Goal: Task Accomplishment & Management: Use online tool/utility

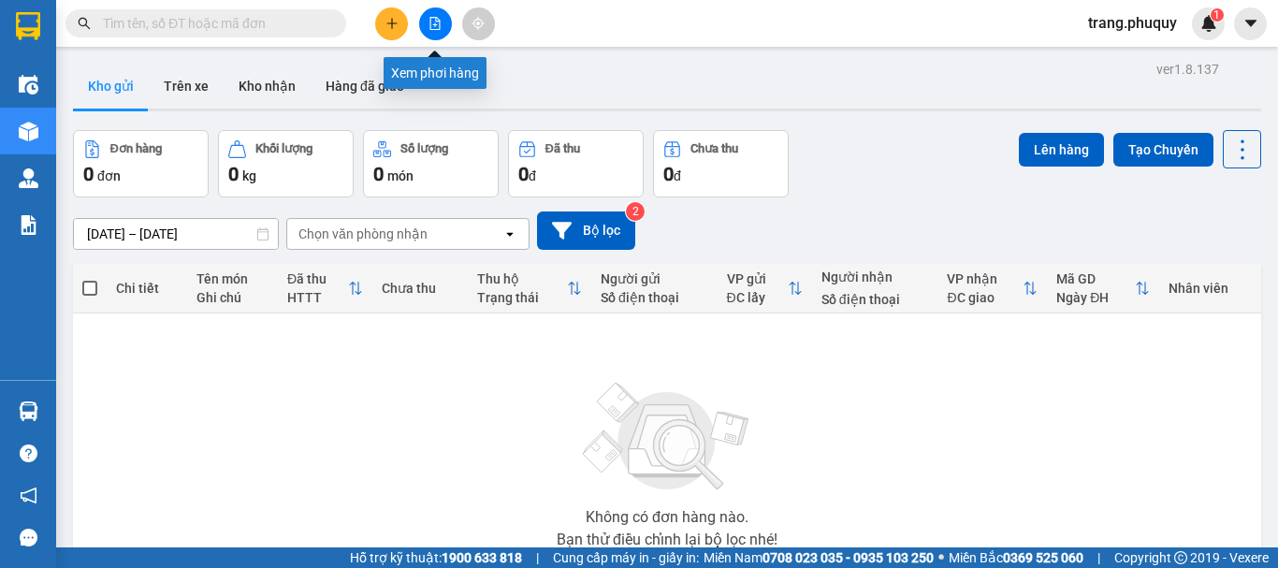
click at [435, 17] on icon "file-add" at bounding box center [435, 23] width 10 height 13
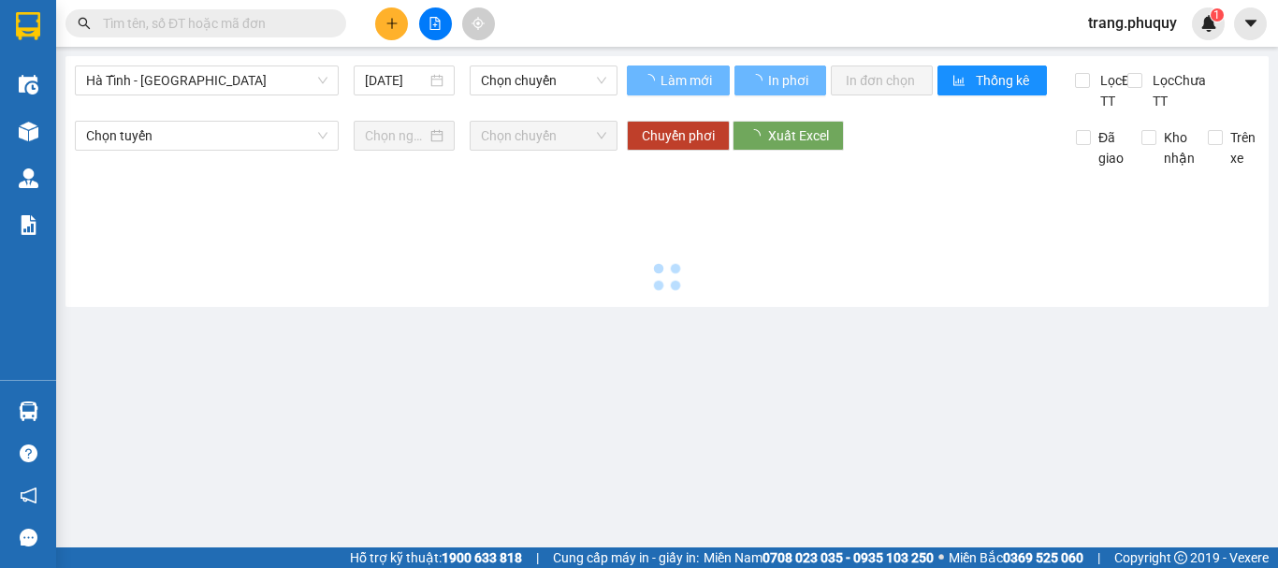
type input "[DATE]"
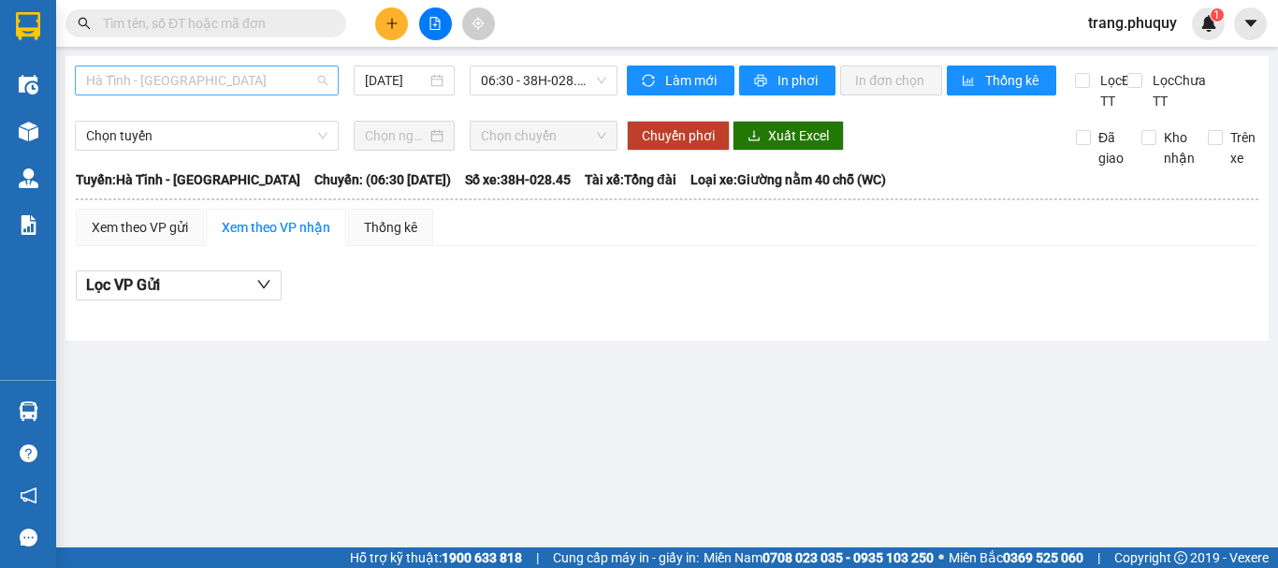
click at [220, 75] on span "Hà Tĩnh - [GEOGRAPHIC_DATA]" at bounding box center [206, 80] width 241 height 28
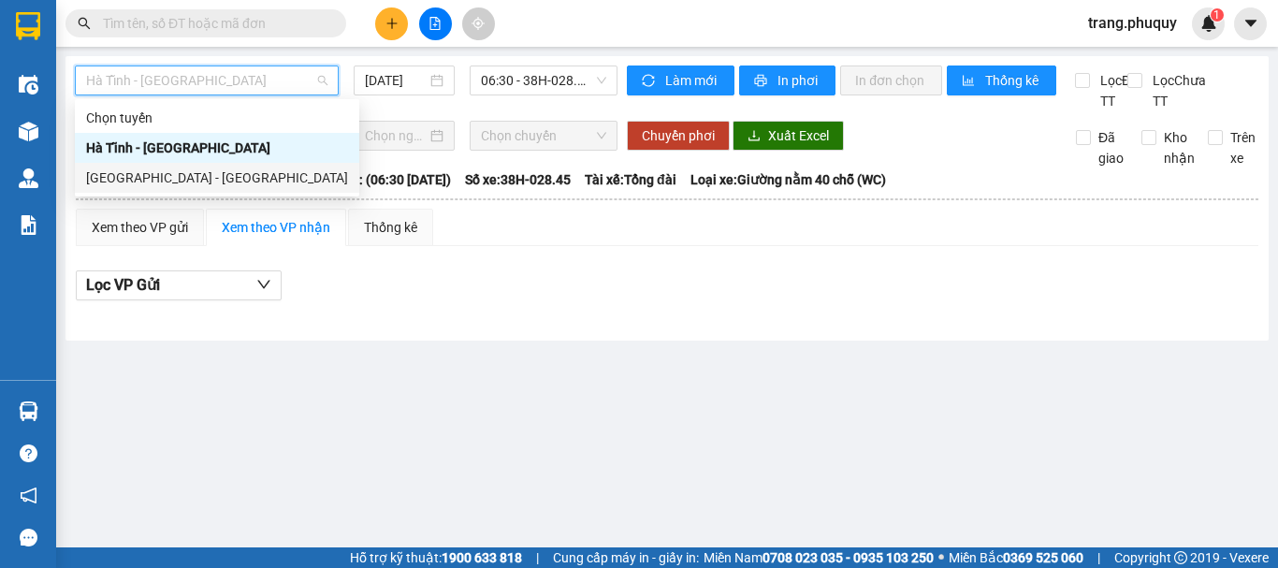
click at [160, 183] on div "[GEOGRAPHIC_DATA] - [GEOGRAPHIC_DATA]" at bounding box center [217, 178] width 262 height 21
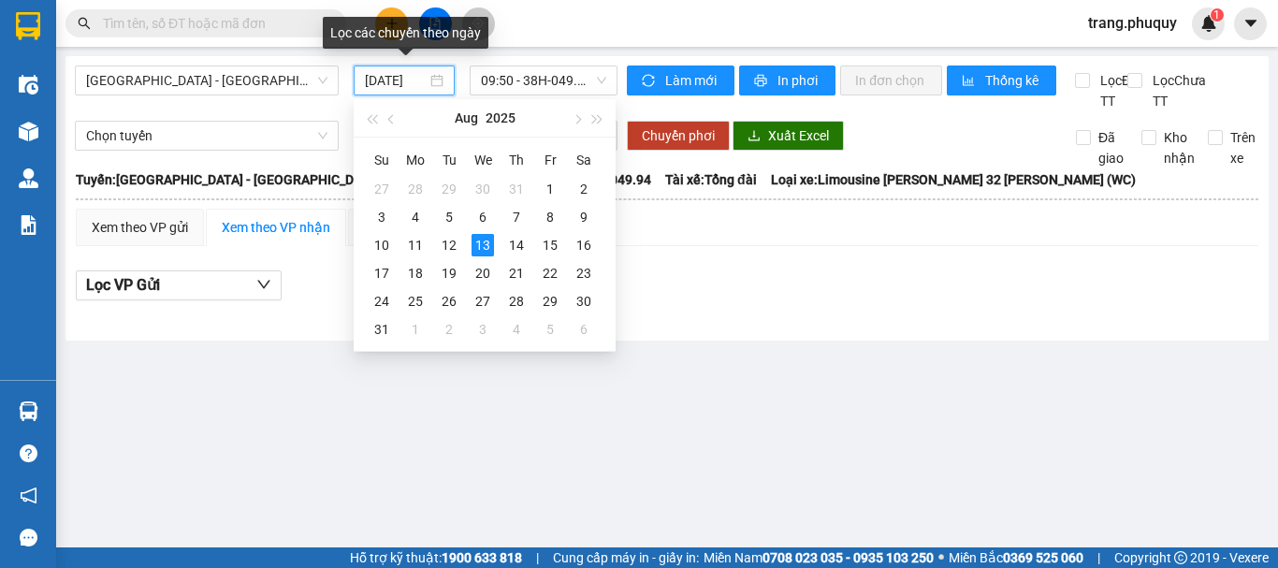
click at [416, 81] on input "13/08/2025" at bounding box center [396, 80] width 62 height 21
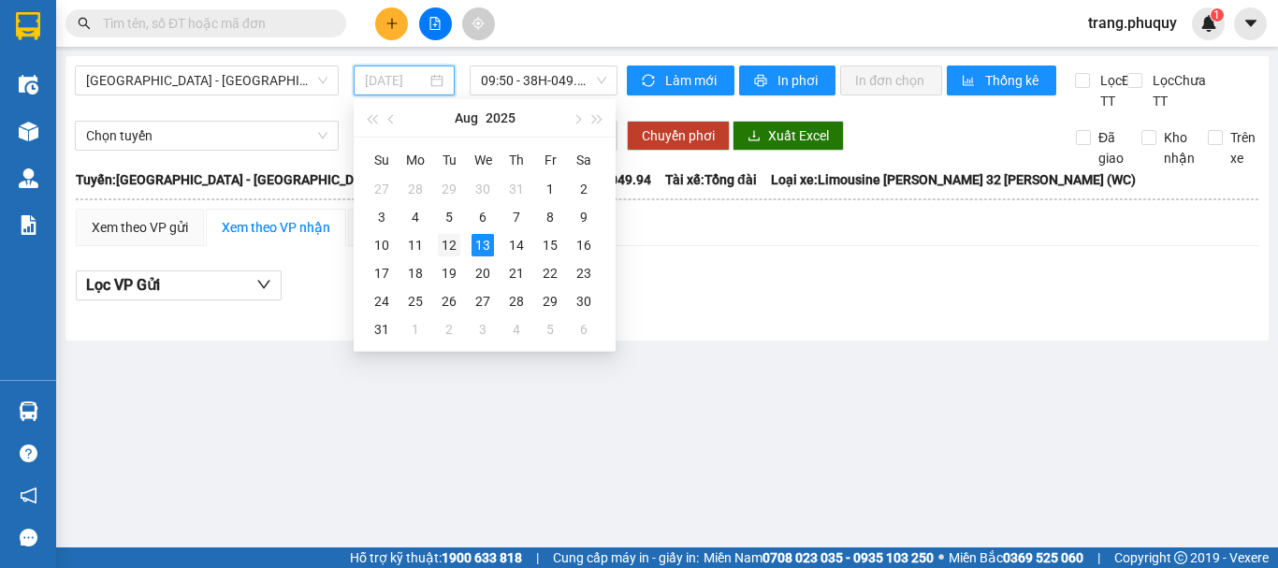
click at [450, 245] on div "12" at bounding box center [449, 245] width 22 height 22
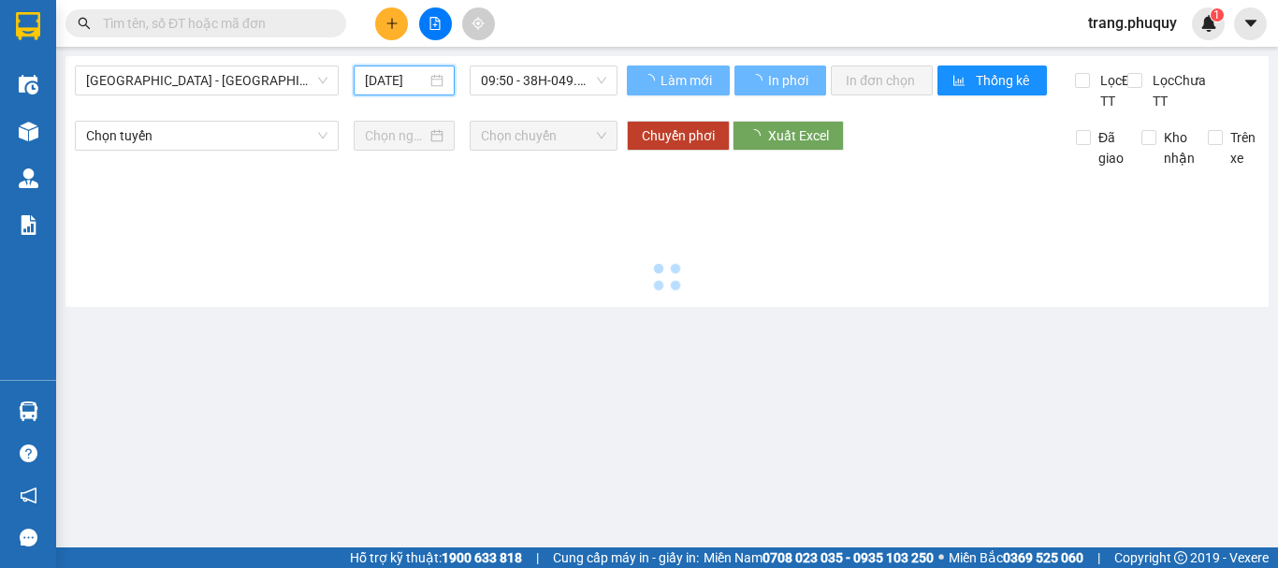
type input "12/08/2025"
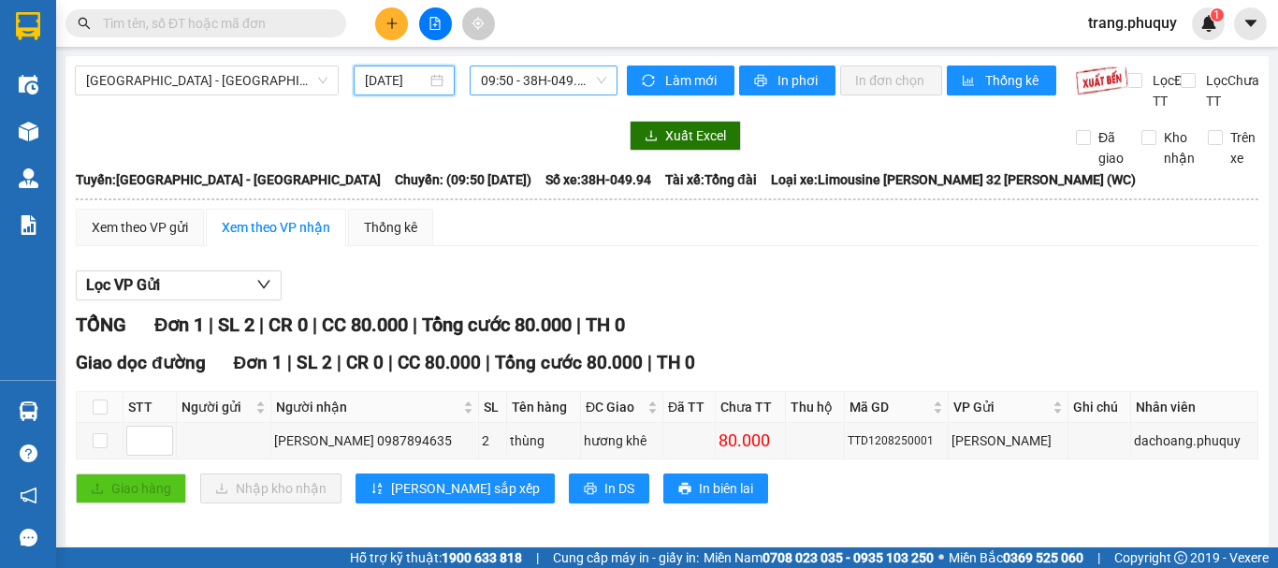
click at [512, 86] on span "09:50 - 38H-049.94" at bounding box center [543, 80] width 125 height 28
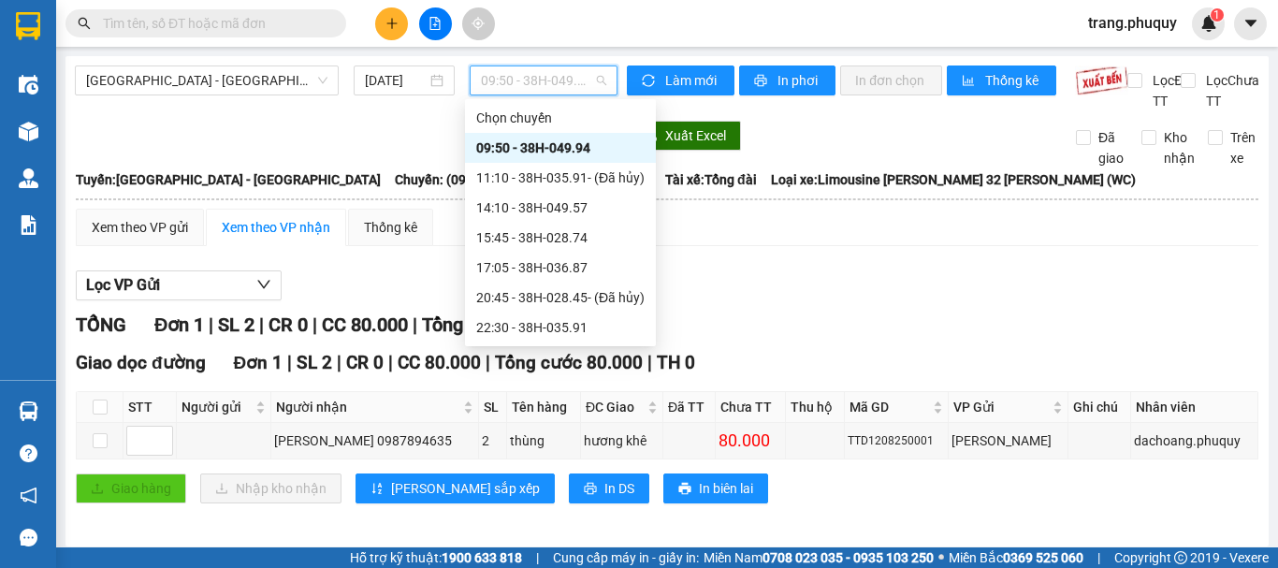
scroll to position [30, 0]
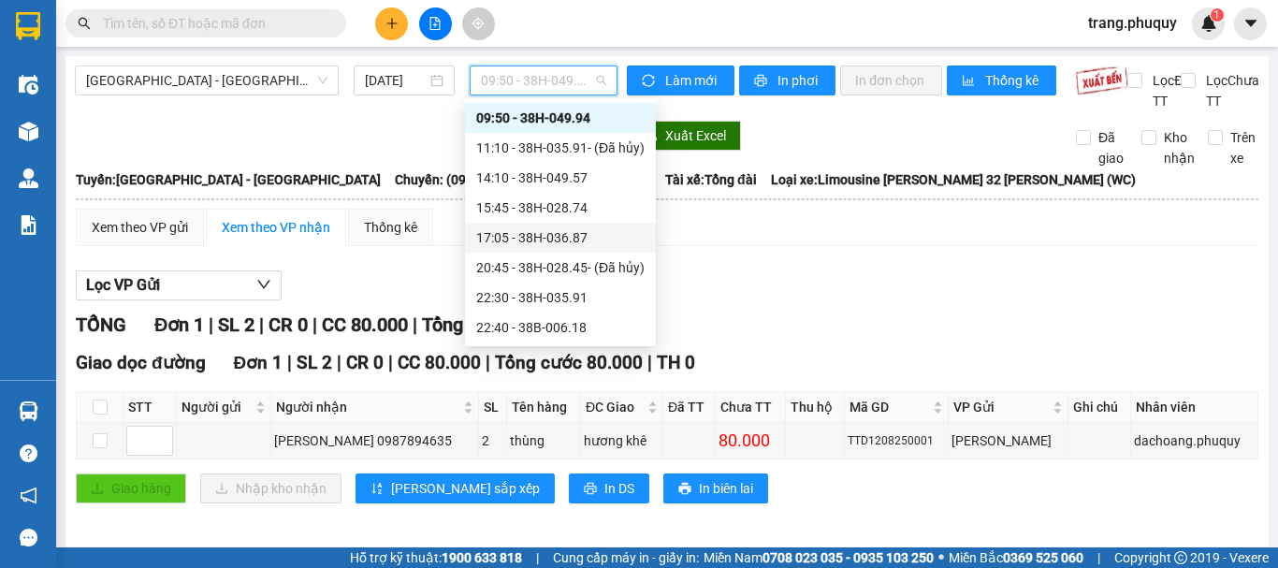
click at [549, 236] on div "17:05 - 38H-036.87" at bounding box center [560, 237] width 168 height 21
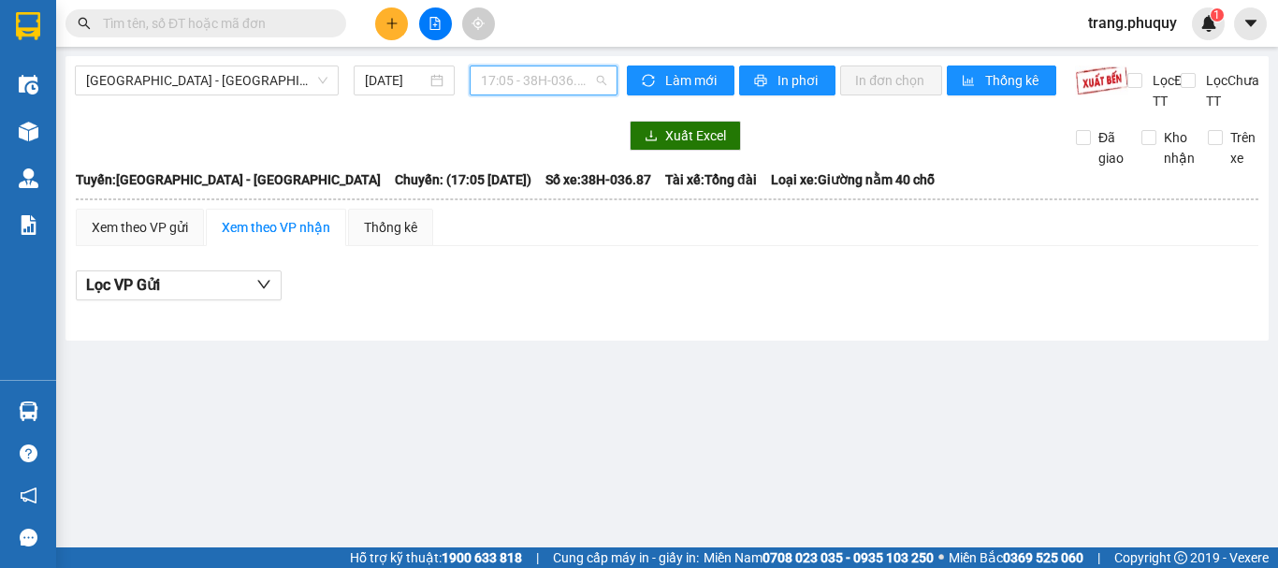
click at [531, 79] on span "17:05 - 38H-036.87" at bounding box center [543, 80] width 125 height 28
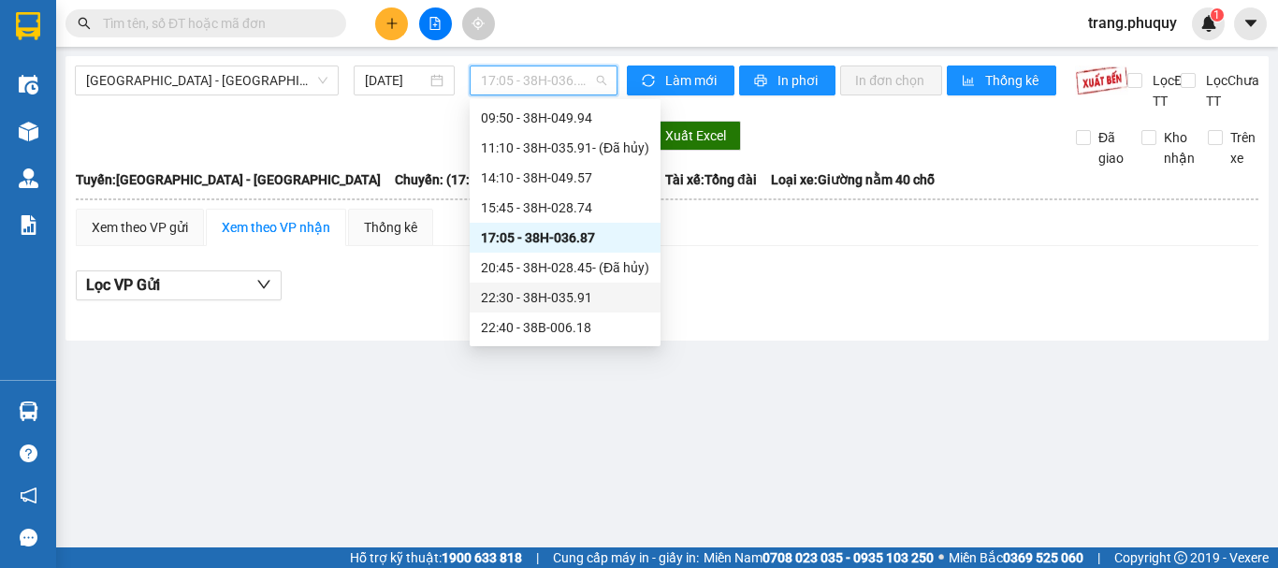
click at [548, 285] on div "22:30 - 38H-035.91" at bounding box center [565, 298] width 191 height 30
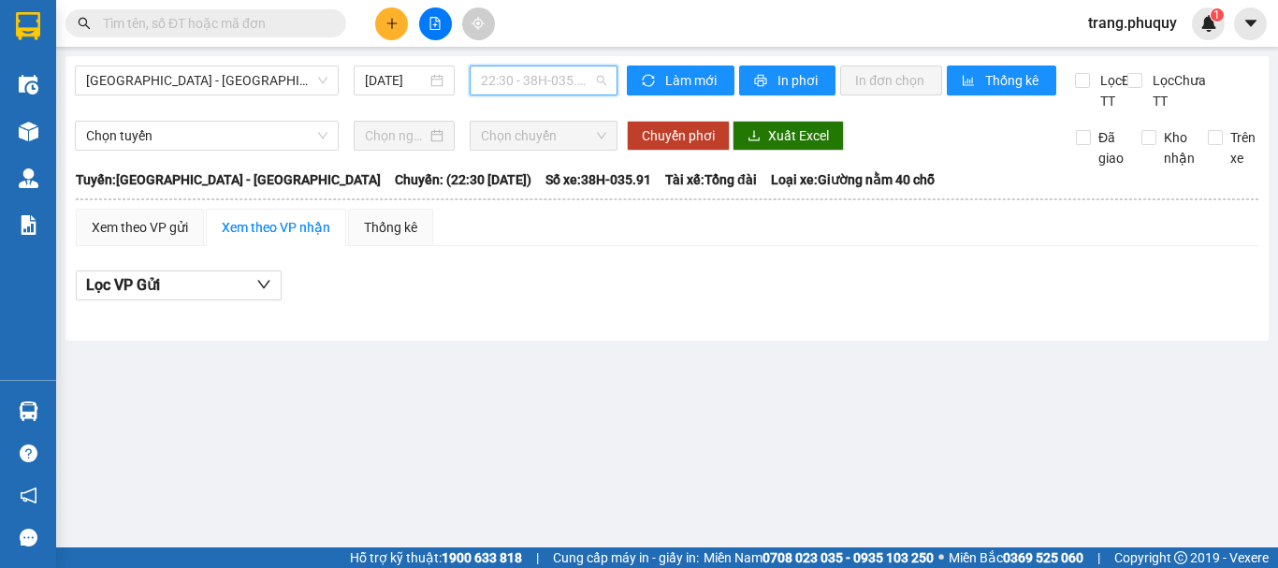
click at [542, 77] on span "22:30 - 38H-035.91" at bounding box center [543, 80] width 125 height 28
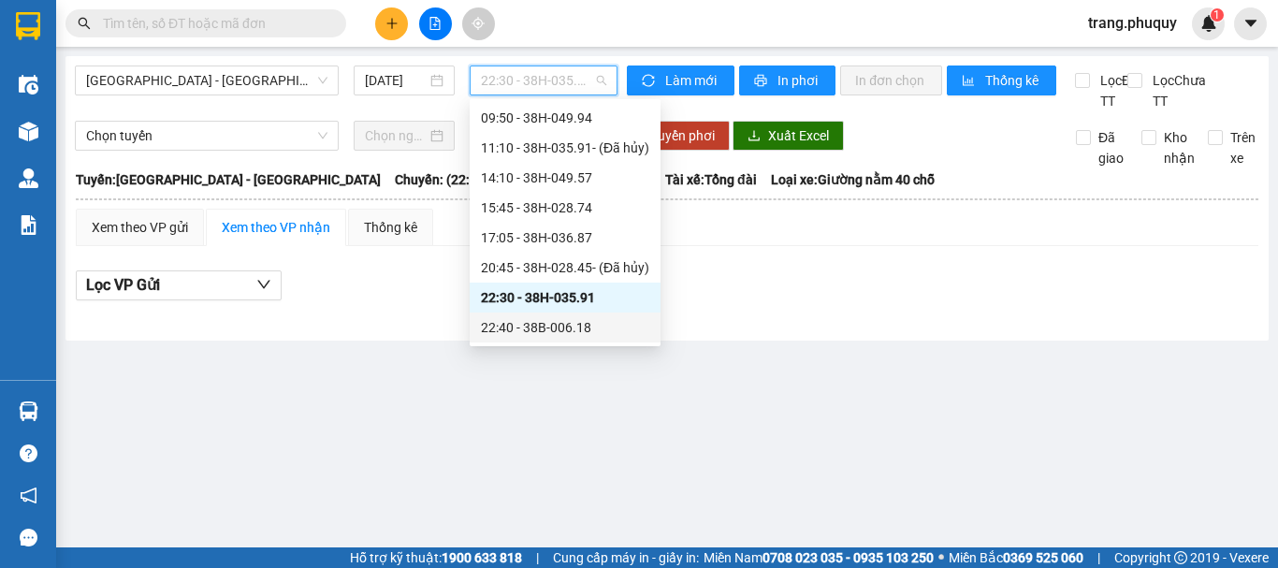
click at [538, 321] on div "22:40 - 38B-006.18" at bounding box center [565, 327] width 168 height 21
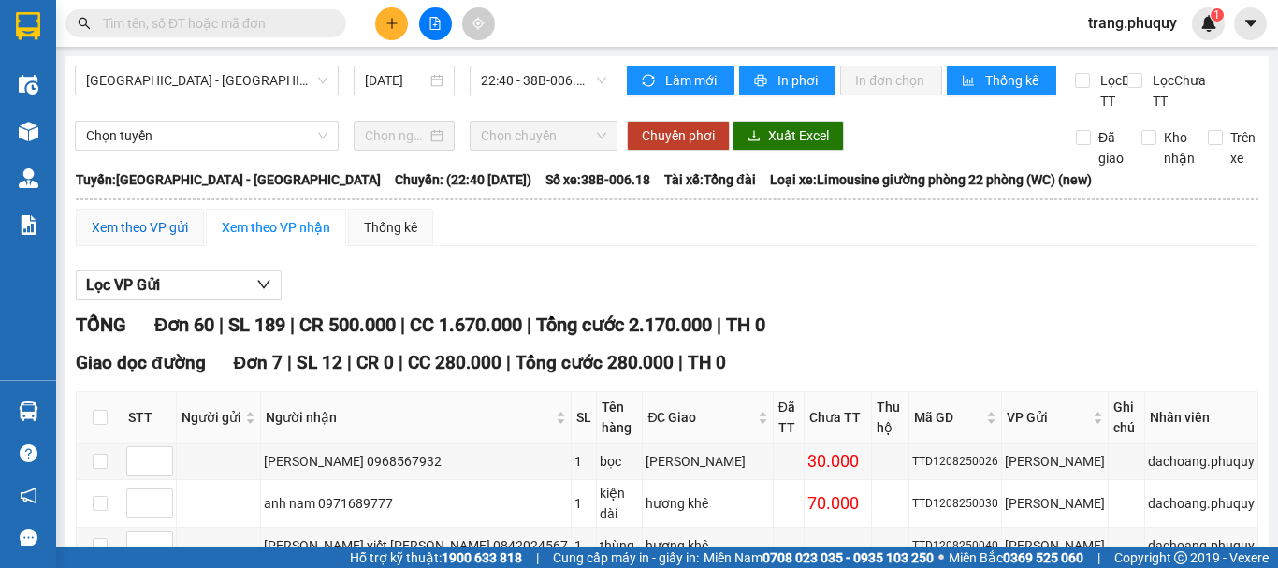
click at [126, 238] on div "Xem theo VP gửi" at bounding box center [140, 227] width 96 height 21
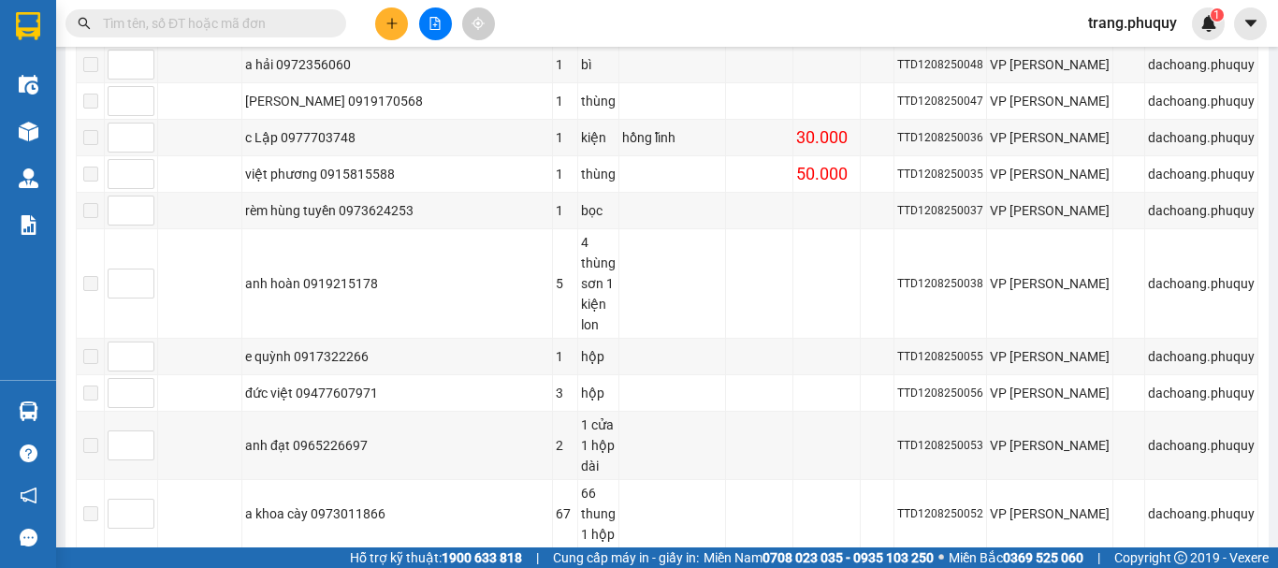
scroll to position [2246, 0]
